Goal: Navigation & Orientation: Find specific page/section

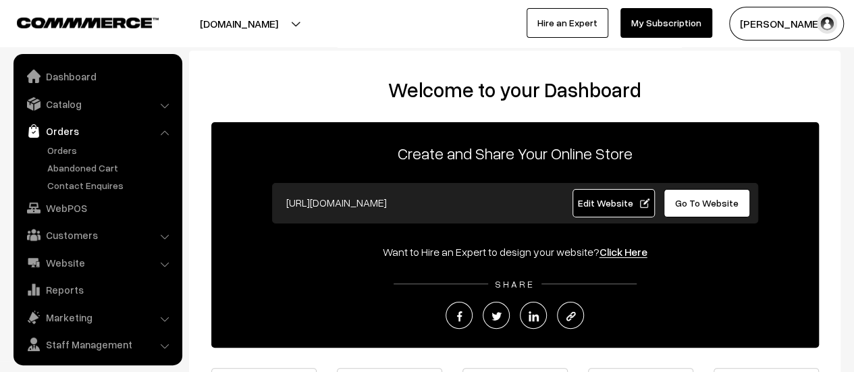
click at [53, 146] on link "Orders" at bounding box center [111, 150] width 134 height 14
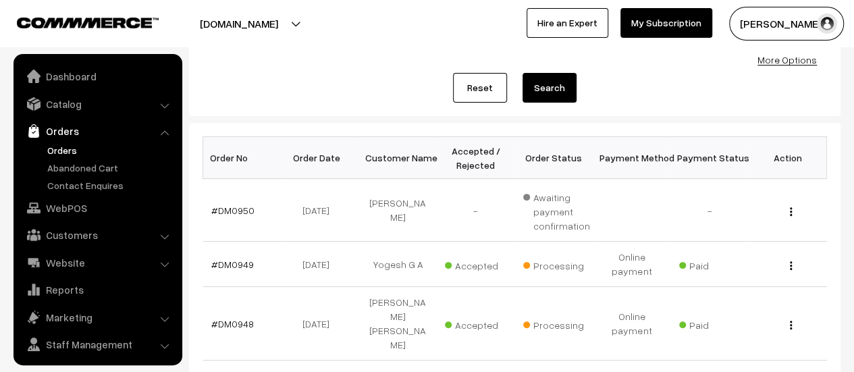
scroll to position [31, 0]
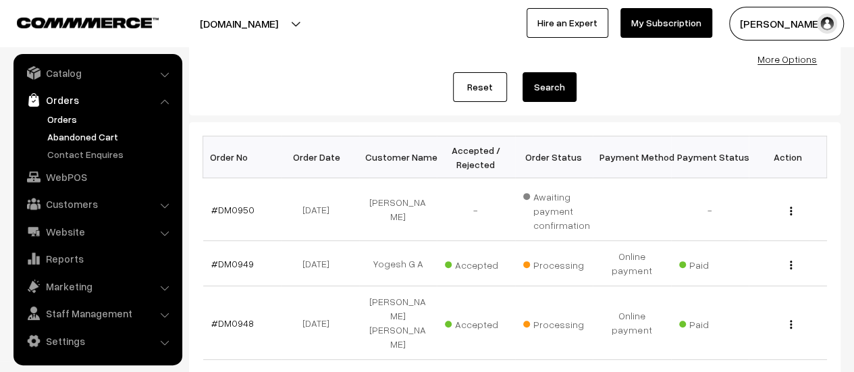
click at [99, 135] on link "Abandoned Cart" at bounding box center [111, 137] width 134 height 14
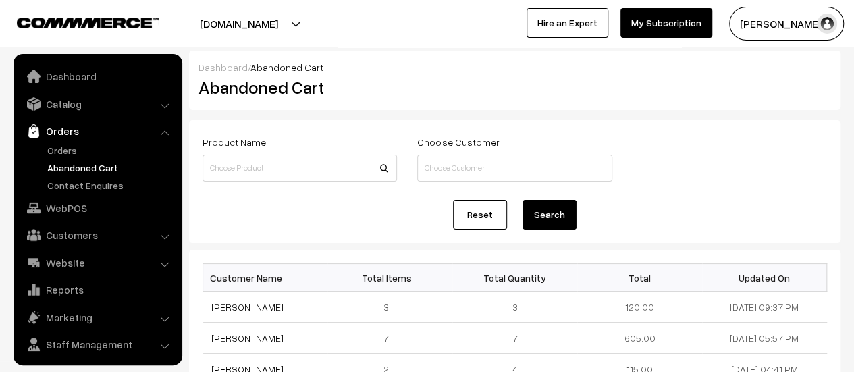
scroll to position [31, 0]
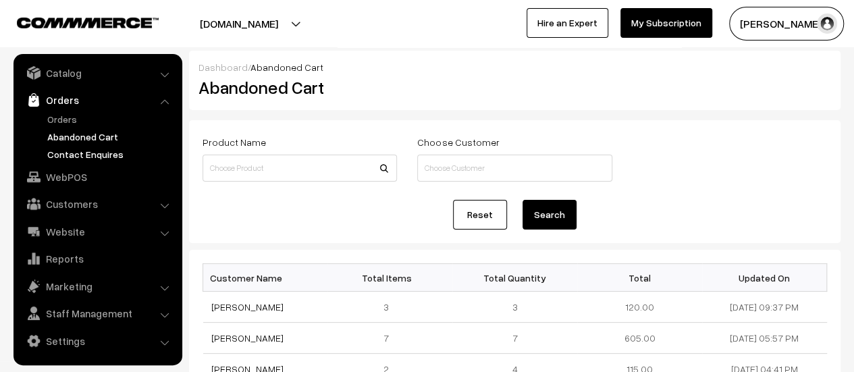
click at [96, 151] on link "Contact Enquires" at bounding box center [111, 154] width 134 height 14
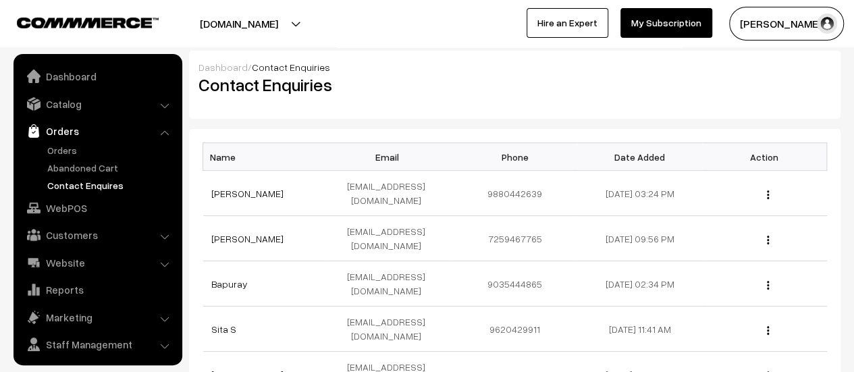
scroll to position [31, 0]
